Goal: Transaction & Acquisition: Purchase product/service

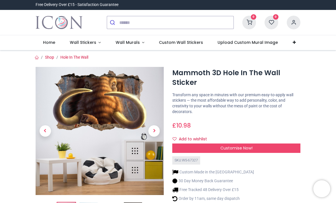
click at [125, 43] on span "Wall Murals" at bounding box center [128, 43] width 24 height 6
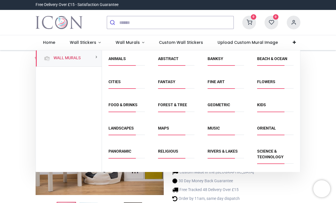
click at [265, 104] on link "Kids" at bounding box center [261, 104] width 9 height 5
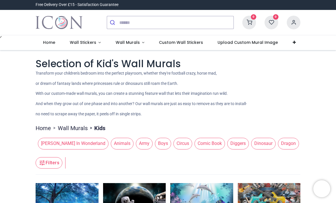
click at [90, 47] on link "Wall Stickers" at bounding box center [85, 42] width 46 height 15
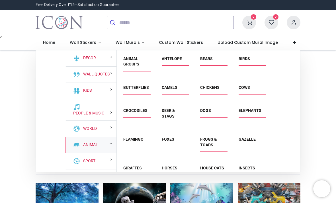
click at [92, 146] on link "Animal" at bounding box center [89, 145] width 17 height 6
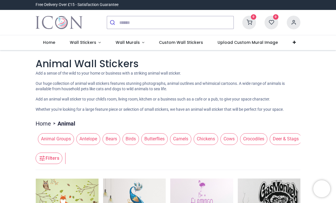
click at [91, 47] on link "Wall Stickers" at bounding box center [85, 42] width 46 height 15
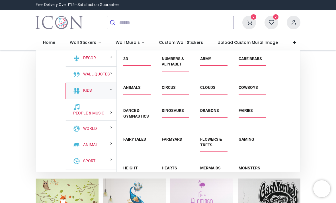
click at [112, 89] on small at bounding box center [110, 89] width 3 height 4
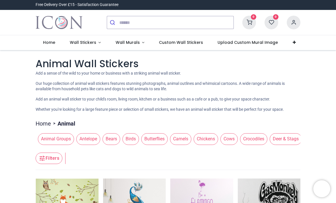
click at [96, 46] on link "Wall Stickers" at bounding box center [85, 42] width 46 height 15
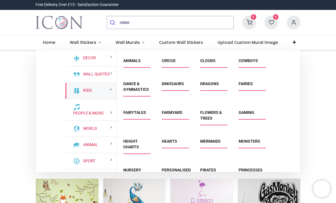
scroll to position [27, 0]
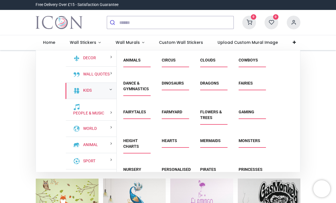
click at [170, 84] on link "Dinosaurs" at bounding box center [173, 83] width 22 height 5
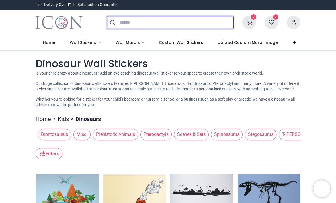
click at [164, 23] on input "search" at bounding box center [176, 22] width 114 height 13
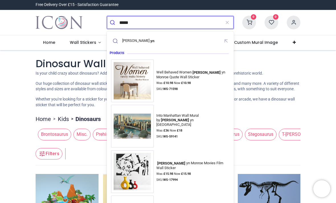
type input "*****"
click at [113, 22] on button "submit" at bounding box center [113, 22] width 12 height 13
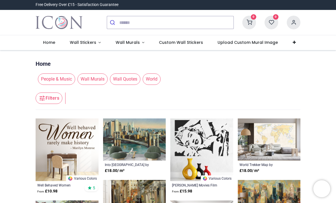
click at [93, 46] on link "Wall Stickers" at bounding box center [85, 42] width 46 height 15
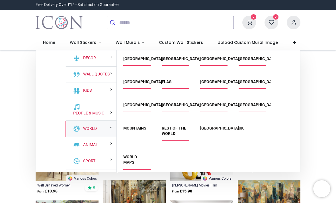
click at [82, 128] on link "World" at bounding box center [89, 129] width 16 height 6
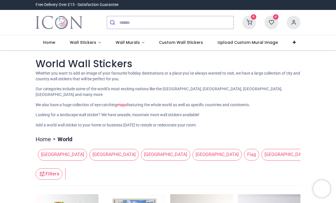
click at [81, 46] on link "Wall Stickers" at bounding box center [85, 42] width 46 height 15
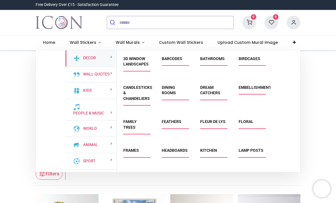
click at [81, 91] on link "Kids" at bounding box center [86, 91] width 11 height 6
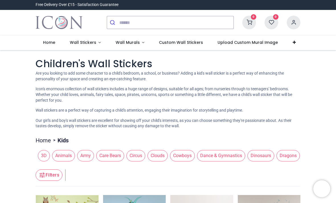
click at [292, 156] on span "Dragons" at bounding box center [287, 155] width 23 height 11
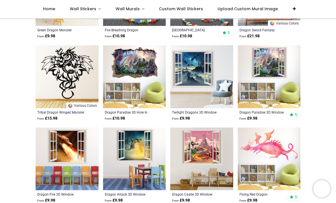
scroll to position [365, 0]
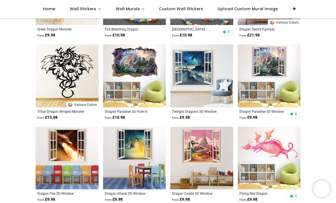
click at [144, 70] on img at bounding box center [134, 75] width 63 height 63
click at [68, 157] on img at bounding box center [67, 158] width 63 height 63
click at [75, 163] on img at bounding box center [67, 158] width 63 height 63
click at [71, 147] on img at bounding box center [67, 158] width 63 height 63
click at [70, 143] on img at bounding box center [67, 158] width 63 height 63
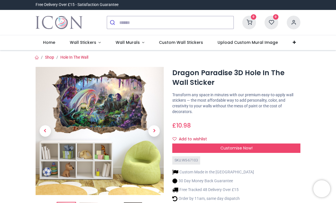
click at [149, 133] on span "Next" at bounding box center [153, 130] width 11 height 11
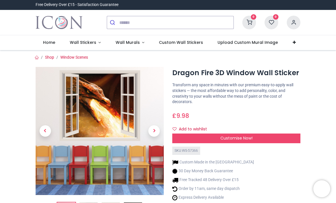
click at [156, 134] on span "Next" at bounding box center [153, 130] width 11 height 11
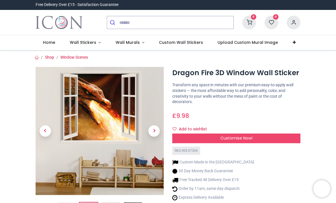
click at [157, 135] on div at bounding box center [99, 146] width 137 height 159
click at [167, 19] on input "search" at bounding box center [176, 22] width 114 height 13
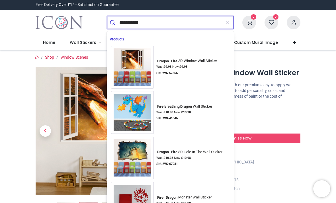
type input "**********"
click at [113, 22] on button "submit" at bounding box center [113, 22] width 12 height 13
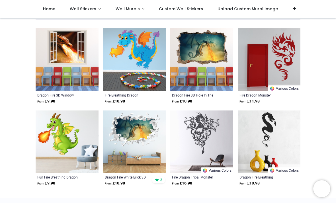
scroll to position [58, 0]
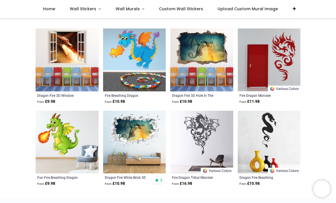
click at [205, 59] on img at bounding box center [201, 59] width 63 height 63
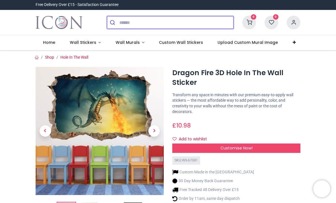
click at [130, 26] on input "search" at bounding box center [176, 22] width 114 height 13
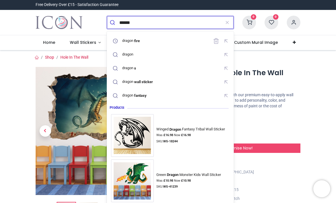
type input "******"
click at [113, 22] on button "submit" at bounding box center [113, 22] width 12 height 13
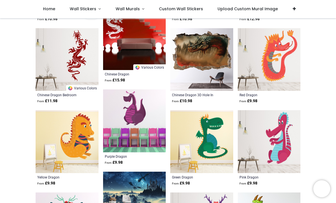
scroll to position [797, 0]
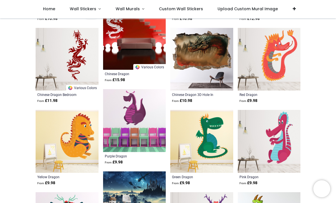
click at [150, 177] on img at bounding box center [134, 192] width 63 height 42
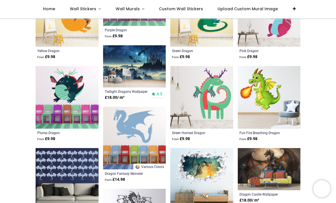
scroll to position [924, 0]
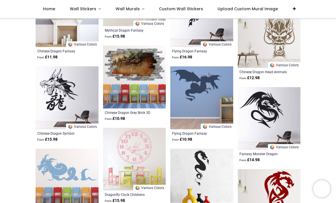
scroll to position [1543, 0]
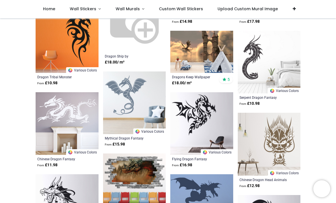
scroll to position [1430, 0]
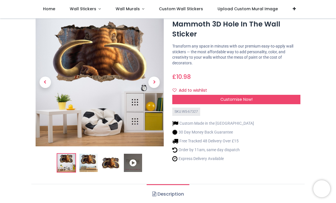
scroll to position [16, 0]
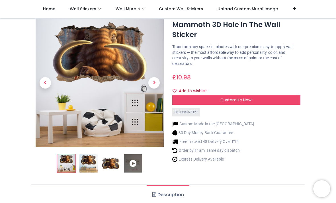
click at [255, 102] on div "Customise Now!" at bounding box center [236, 100] width 128 height 10
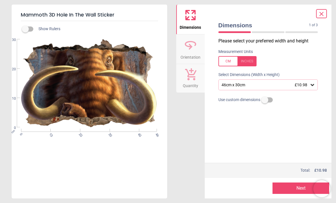
click at [308, 85] on div "46cm x 30cm £10.98" at bounding box center [265, 85] width 89 height 5
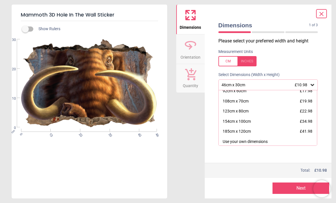
scroll to position [34, 0]
click at [253, 130] on div "185cm x 120cm £41.98" at bounding box center [267, 132] width 98 height 10
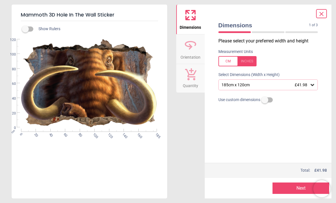
click at [290, 190] on button "Next" at bounding box center [300, 187] width 57 height 11
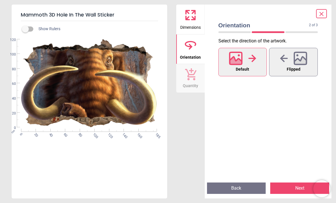
click at [293, 189] on button "Next" at bounding box center [299, 187] width 59 height 11
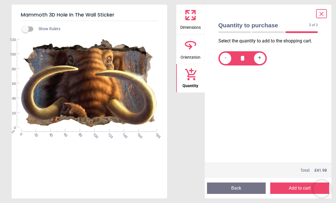
click at [297, 189] on button "Add to cart" at bounding box center [299, 187] width 59 height 11
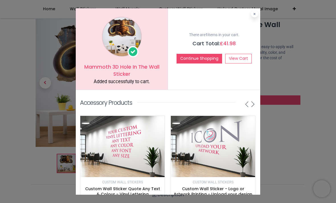
click at [244, 56] on link "View Cart" at bounding box center [238, 59] width 26 height 10
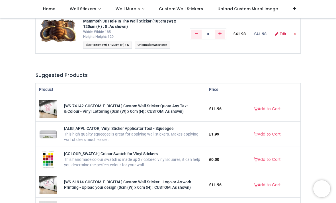
scroll to position [73, 0]
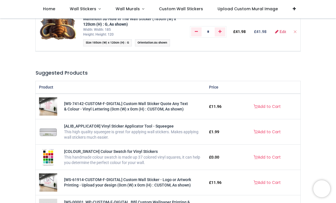
click at [268, 132] on link "Add to Cart" at bounding box center [267, 132] width 34 height 10
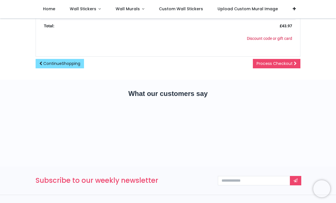
scroll to position [314, 0]
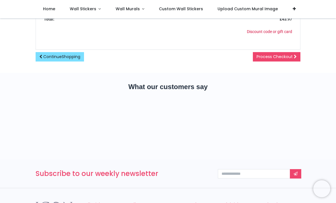
click at [285, 59] on span "Process Checkout" at bounding box center [274, 57] width 36 height 6
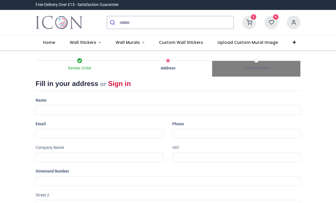
select select "***"
click at [94, 41] on span "Wall Stickers" at bounding box center [83, 43] width 26 height 6
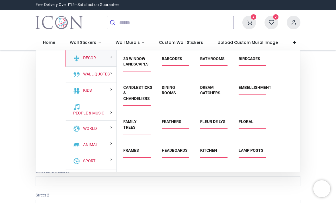
click at [142, 63] on link "3D Window Landscapes" at bounding box center [135, 61] width 25 height 10
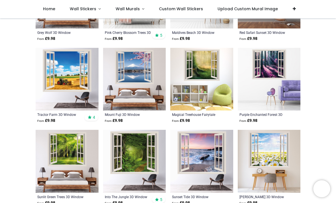
scroll to position [496, 0]
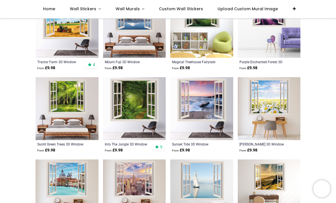
scroll to position [548, 0]
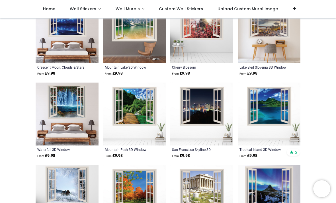
scroll to position [2185, 0]
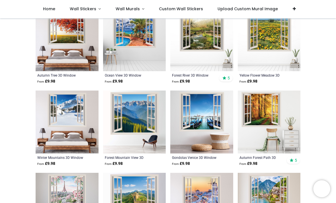
scroll to position [568, 0]
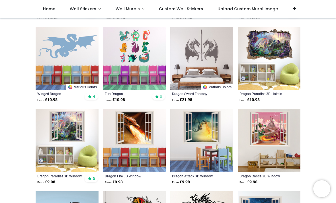
scroll to position [153, 0]
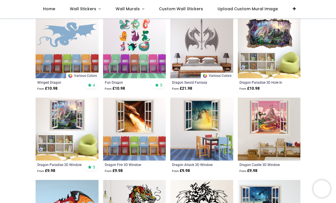
click at [141, 115] on img at bounding box center [134, 129] width 63 height 63
click at [135, 166] on div "Dragon Fire 3D Window" at bounding box center [129, 164] width 48 height 5
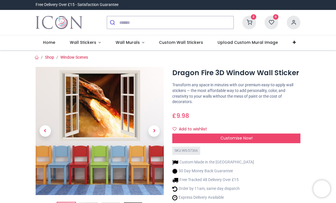
click at [244, 139] on span "Customise Now!" at bounding box center [236, 138] width 32 height 6
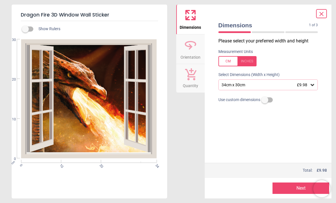
click at [312, 86] on icon at bounding box center [312, 85] width 6 height 6
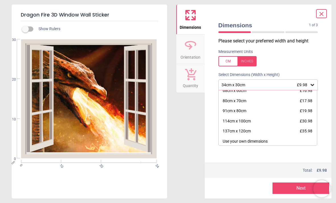
scroll to position [34, 0]
click at [257, 130] on div "137cm x 120cm £35.98" at bounding box center [267, 132] width 98 height 10
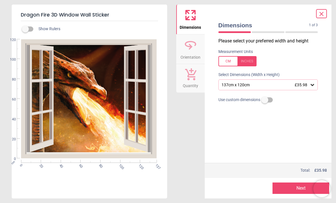
click at [297, 186] on button "Next" at bounding box center [300, 187] width 57 height 11
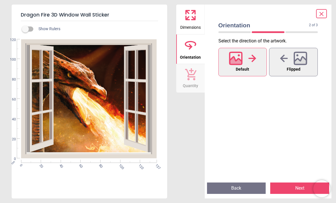
click at [294, 189] on button "Next" at bounding box center [299, 187] width 59 height 11
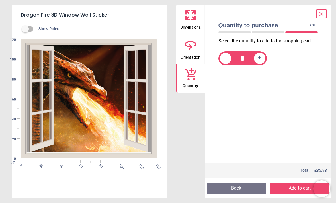
click at [294, 190] on button "Add to cart" at bounding box center [299, 187] width 59 height 11
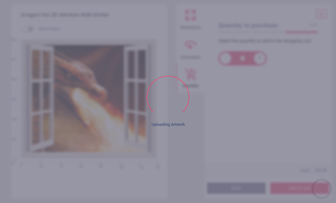
click at [286, 107] on div "Select the quantity to add to the shopping cart. - * +" at bounding box center [268, 100] width 109 height 125
click at [293, 107] on div "Select the quantity to add to the shopping cart. - * +" at bounding box center [268, 100] width 109 height 125
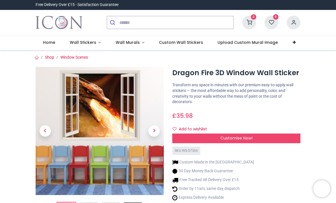
click at [248, 137] on span "Customise Now!" at bounding box center [236, 138] width 32 height 6
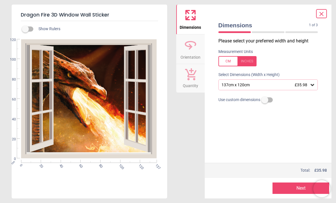
click at [306, 85] on span "£35.98" at bounding box center [300, 85] width 13 height 5
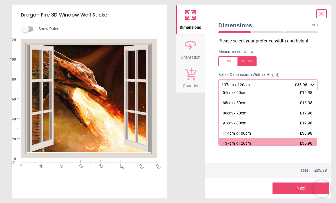
scroll to position [24, 0]
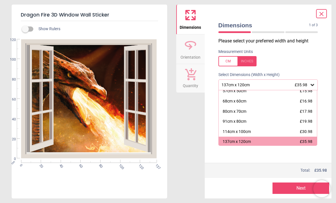
click at [309, 65] on label at bounding box center [268, 61] width 100 height 10
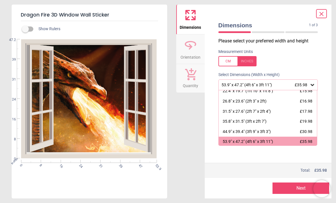
click at [308, 84] on div "53.9" x 47.2" (4ft 6" x 3ft 11") £35.98" at bounding box center [265, 85] width 89 height 5
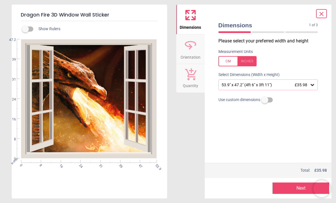
click at [297, 189] on button "Next" at bounding box center [300, 187] width 57 height 11
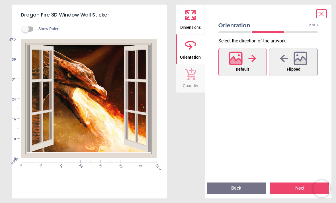
click at [290, 193] on button "Next" at bounding box center [299, 187] width 59 height 11
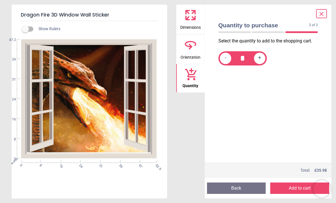
click at [299, 190] on button "Add to cart" at bounding box center [299, 187] width 59 height 11
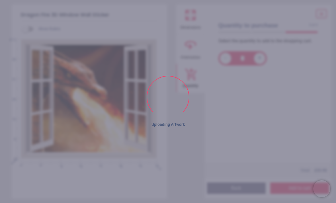
click at [254, 77] on div "Select the quantity to add to the shopping cart. - * +" at bounding box center [268, 100] width 109 height 125
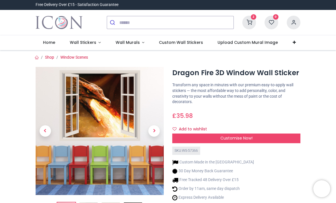
click at [89, 42] on span "Wall Stickers" at bounding box center [83, 43] width 26 height 6
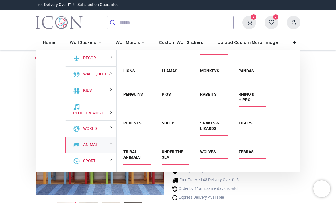
scroll to position [141, 0]
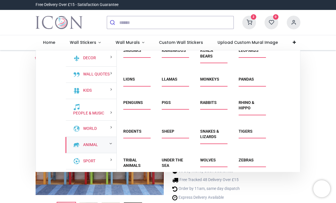
click at [96, 144] on link "Animal" at bounding box center [89, 145] width 17 height 6
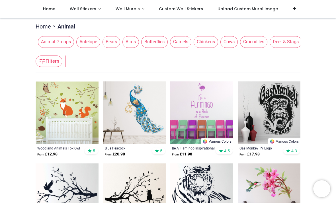
scroll to position [65, 0]
click at [52, 63] on button "Filters" at bounding box center [49, 60] width 27 height 11
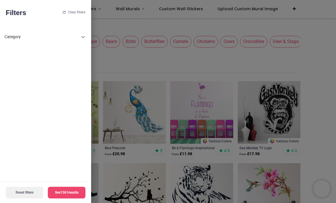
click at [133, 68] on div at bounding box center [168, 101] width 336 height 203
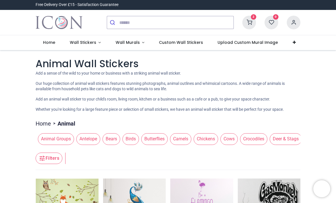
scroll to position [0, 0]
click at [141, 25] on input "search" at bounding box center [176, 22] width 114 height 13
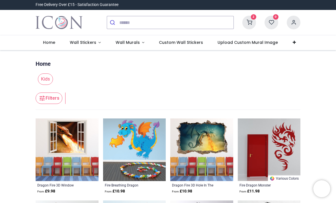
click at [72, 146] on img at bounding box center [67, 149] width 63 height 63
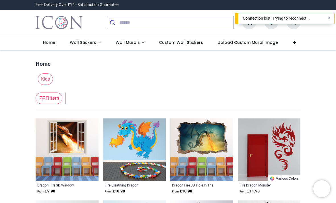
click at [75, 162] on img at bounding box center [67, 149] width 63 height 63
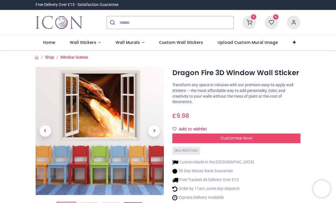
click at [234, 138] on span "Customise Now!" at bounding box center [236, 138] width 32 height 6
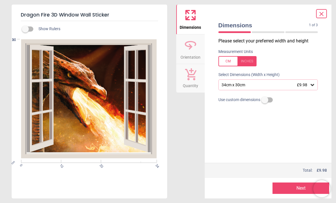
click at [314, 83] on icon at bounding box center [312, 85] width 6 height 6
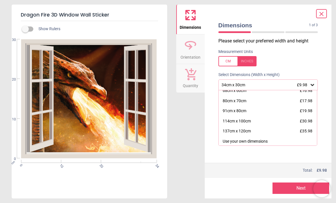
scroll to position [34, 0]
click at [252, 130] on div "137cm x 120cm £35.98" at bounding box center [267, 132] width 98 height 10
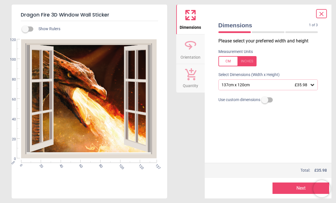
click at [300, 190] on button "Next" at bounding box center [300, 187] width 57 height 11
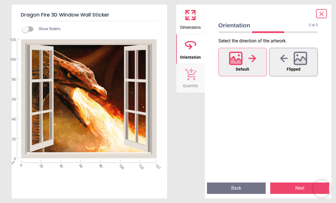
click at [293, 190] on button "Next" at bounding box center [299, 187] width 59 height 11
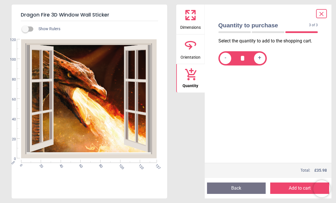
click at [296, 189] on button "Add to cart" at bounding box center [299, 187] width 59 height 11
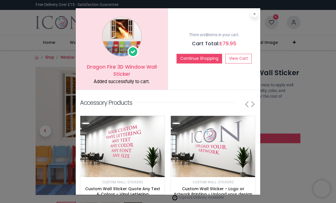
click at [241, 57] on link "View Cart" at bounding box center [238, 59] width 26 height 10
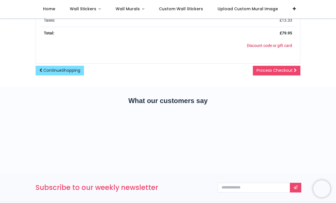
scroll to position [358, 0]
click at [290, 69] on span "Process Checkout" at bounding box center [274, 70] width 36 height 6
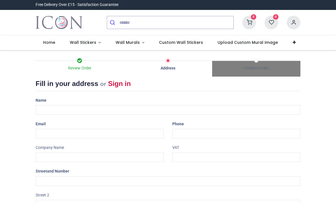
select select "***"
click at [92, 110] on input "text" at bounding box center [168, 110] width 265 height 10
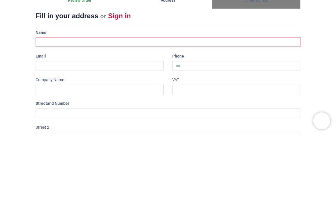
type input "**********"
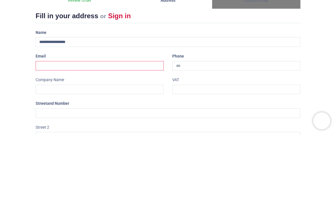
type input "**********"
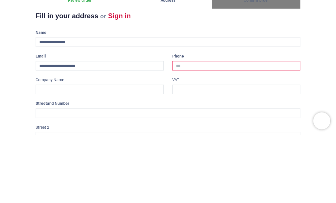
type input "**********"
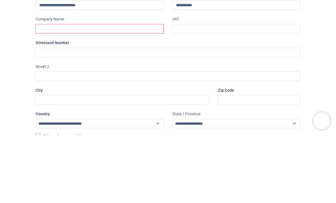
scroll to position [61, 0]
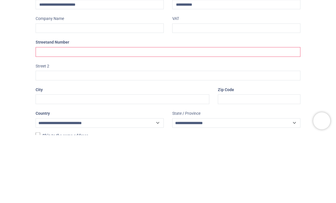
click at [151, 115] on input "text" at bounding box center [168, 120] width 265 height 10
type input "**********"
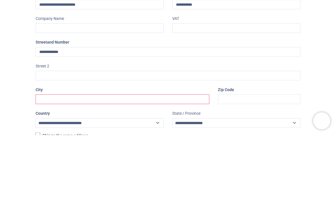
type input "******"
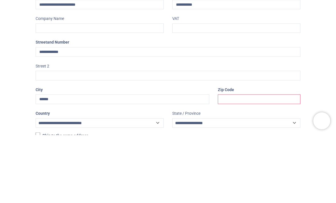
type input "*******"
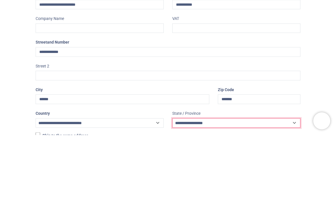
select select "***"
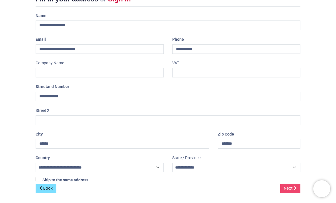
scroll to position [84, 0]
click at [294, 187] on icon at bounding box center [295, 188] width 3 height 4
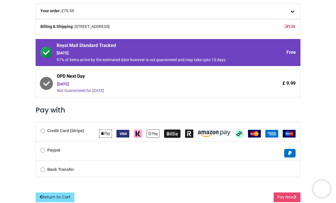
scroll to position [73, 0]
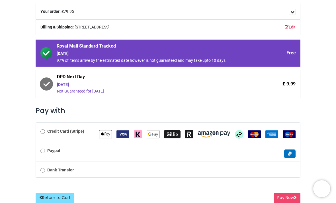
click at [62, 131] on b "Credit Card (Stripe)" at bounding box center [65, 131] width 37 height 5
click at [288, 198] on button "Pay Now" at bounding box center [286, 198] width 27 height 10
